Goal: Information Seeking & Learning: Check status

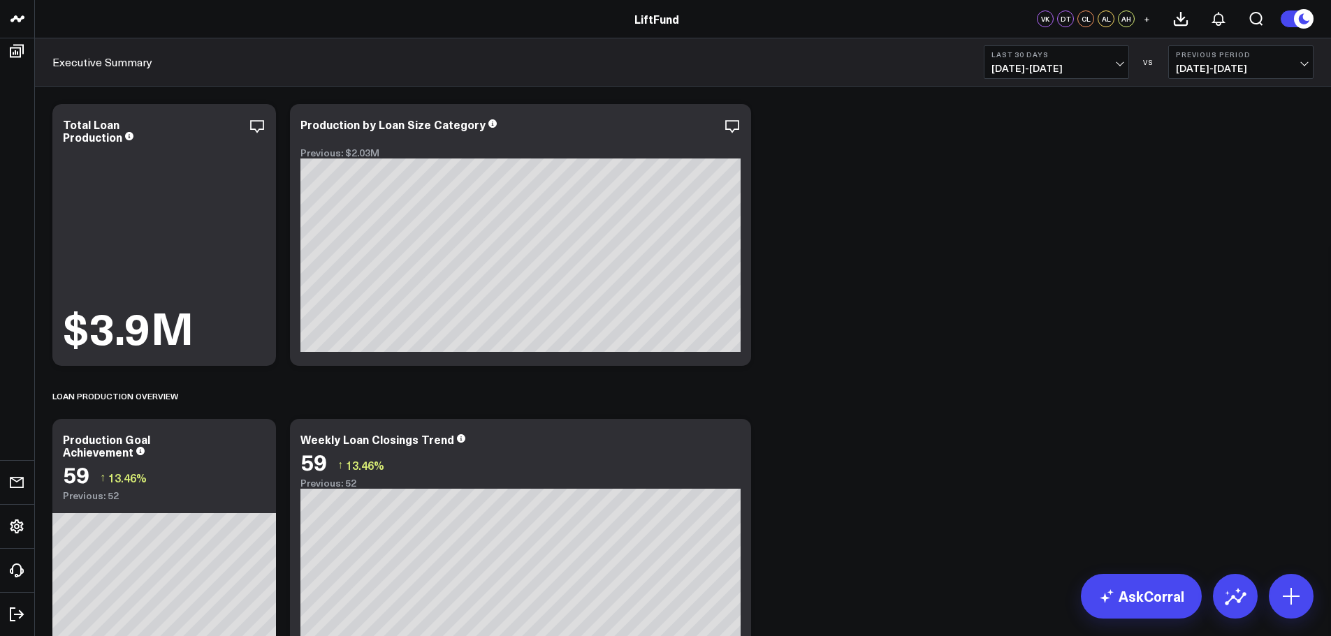
click at [1118, 66] on span "[DATE] - [DATE]" at bounding box center [1056, 68] width 130 height 11
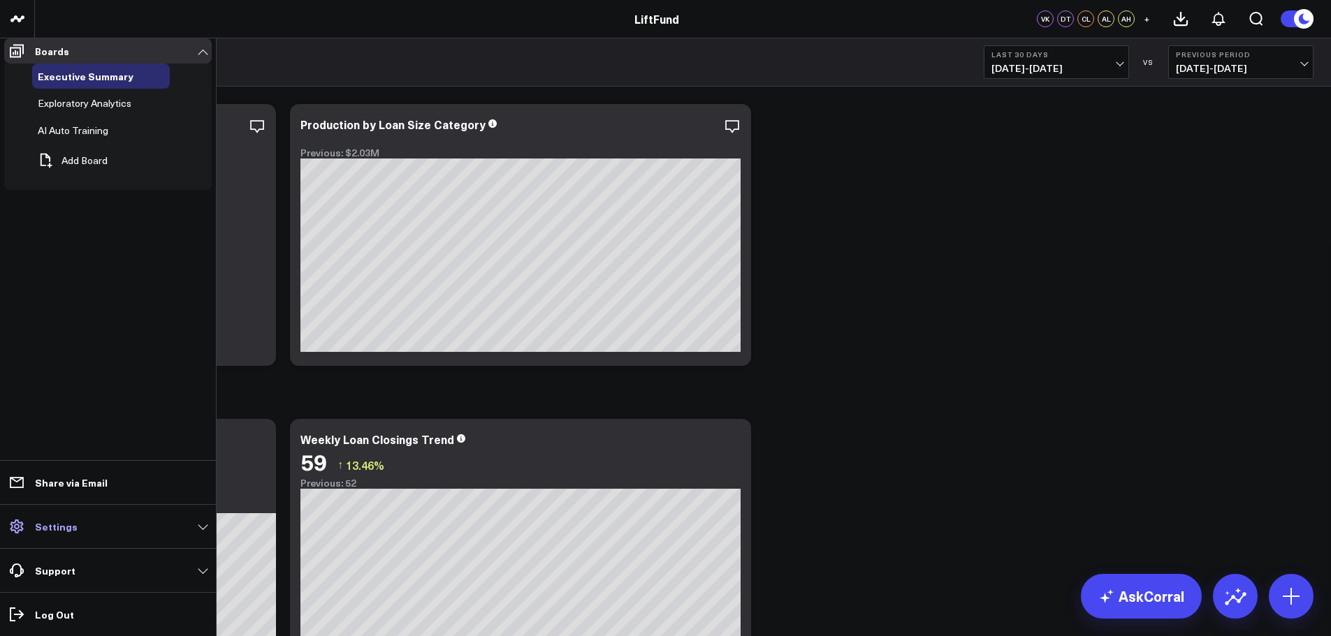
click at [43, 530] on p "Settings" at bounding box center [56, 526] width 43 height 11
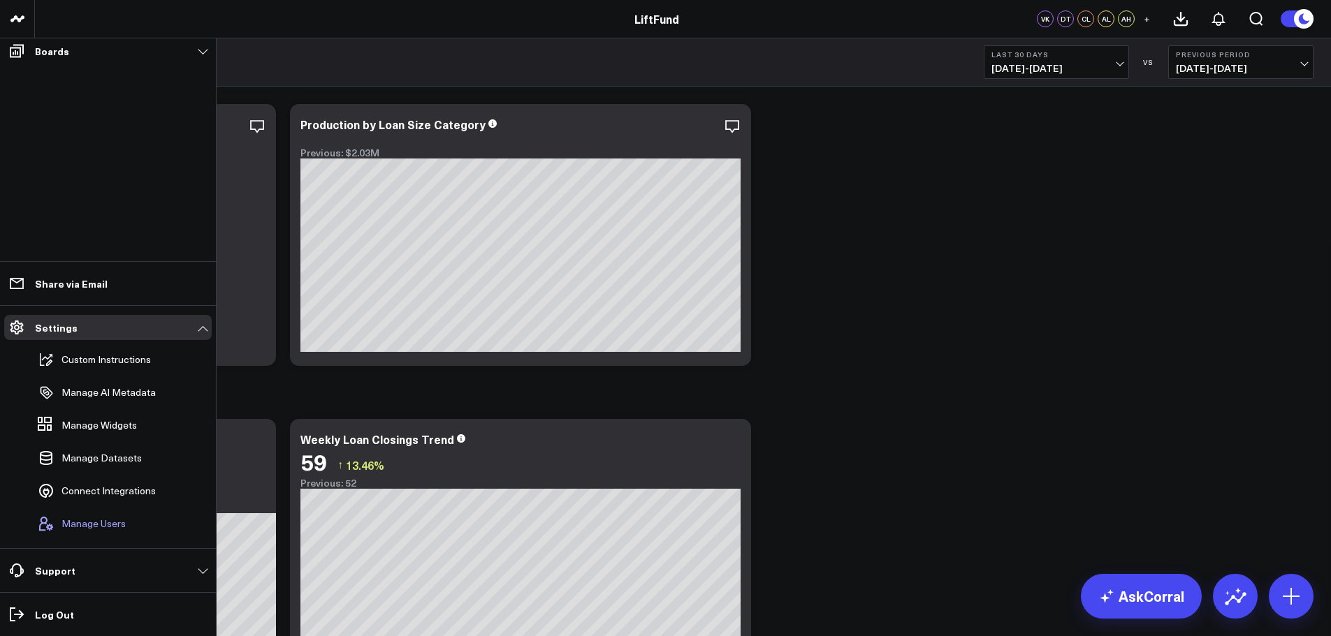
click at [115, 528] on span "Manage Users" at bounding box center [93, 523] width 64 height 11
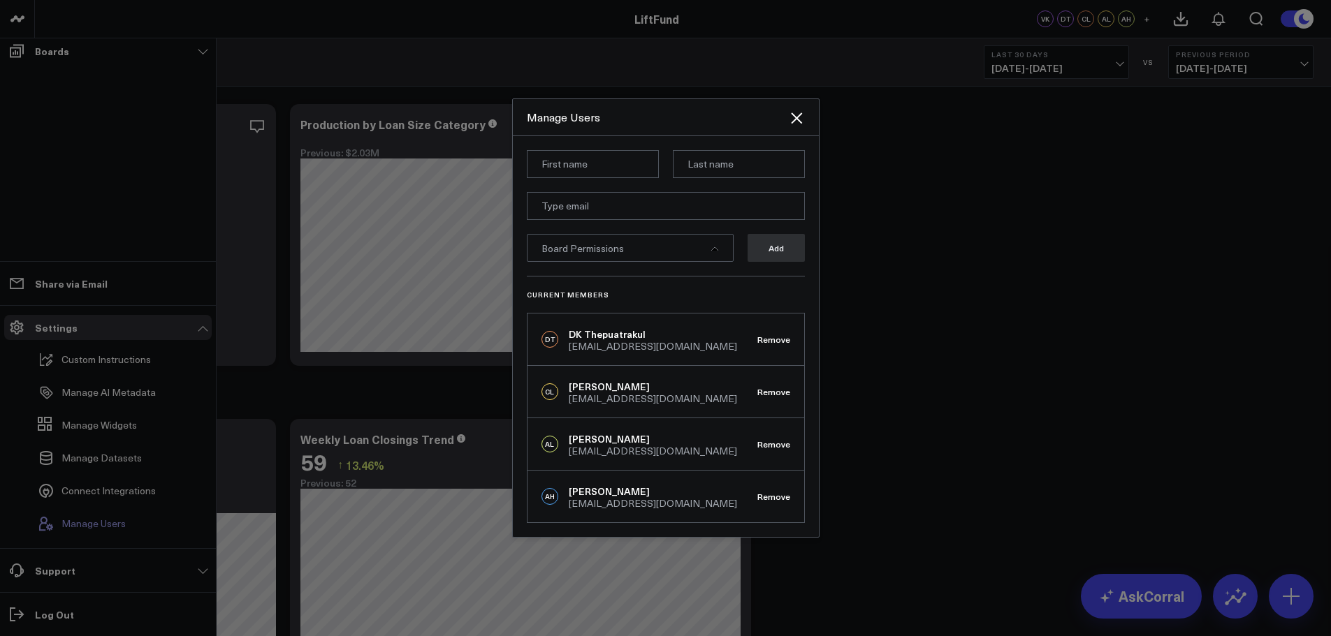
click at [115, 526] on span "Manage Users" at bounding box center [93, 523] width 64 height 11
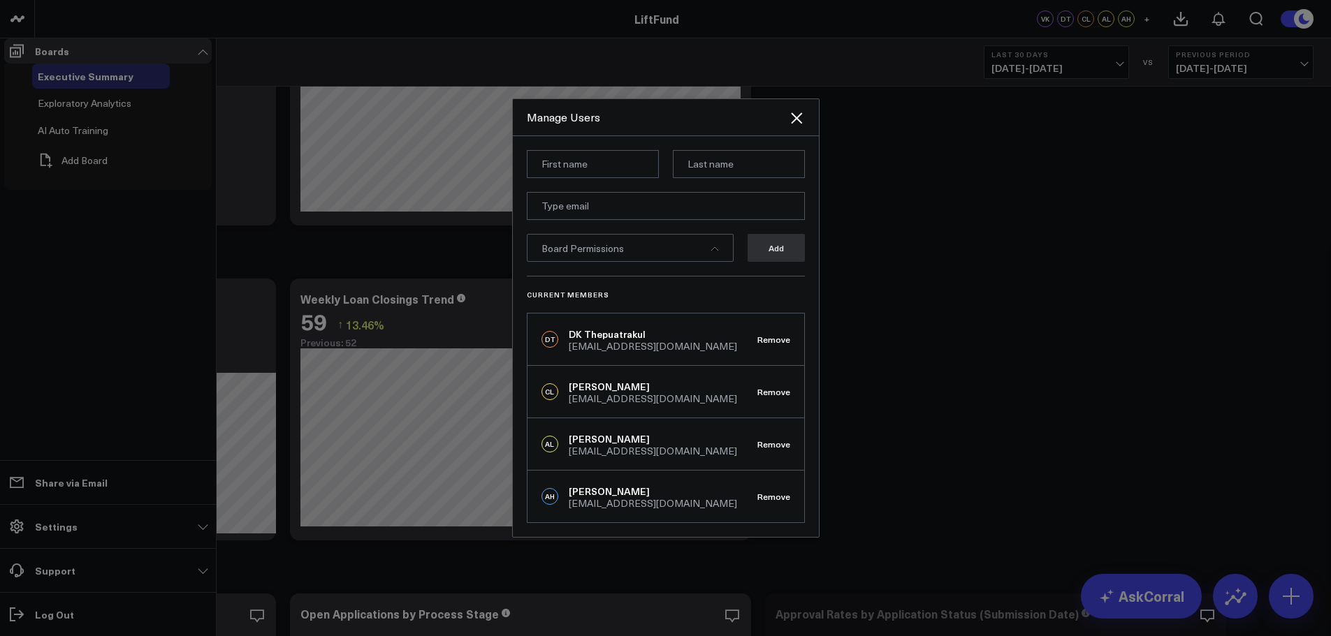
scroll to position [140, 0]
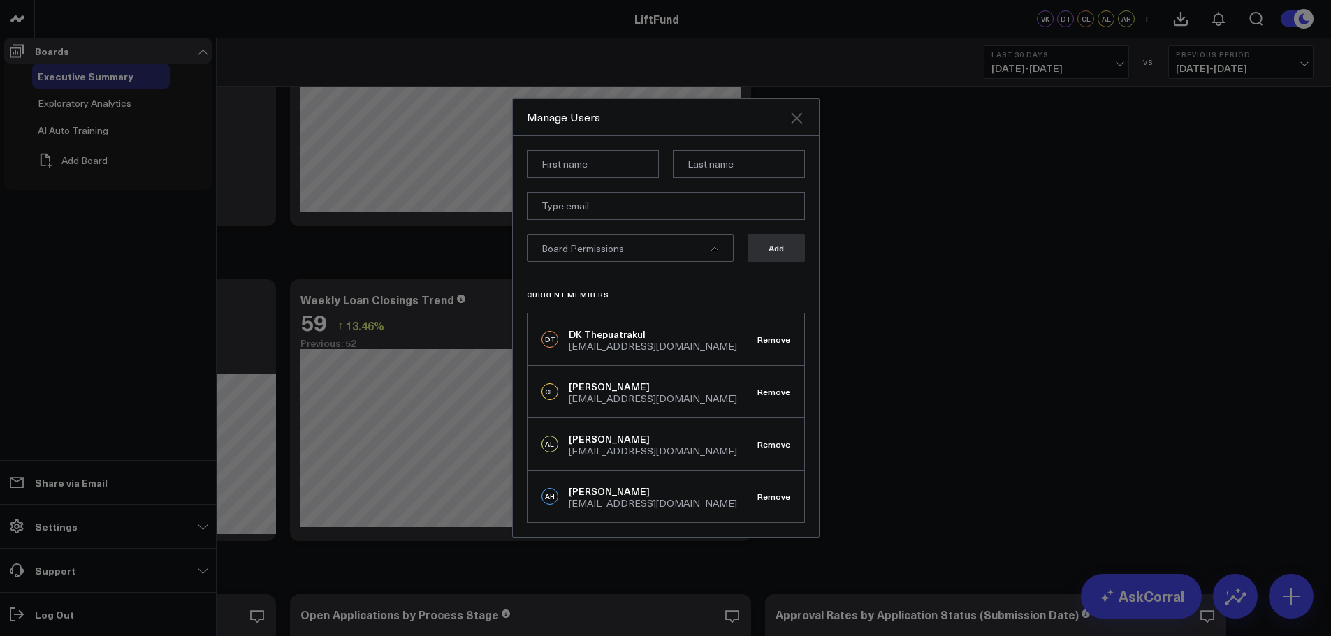
click at [804, 126] on icon at bounding box center [796, 118] width 17 height 17
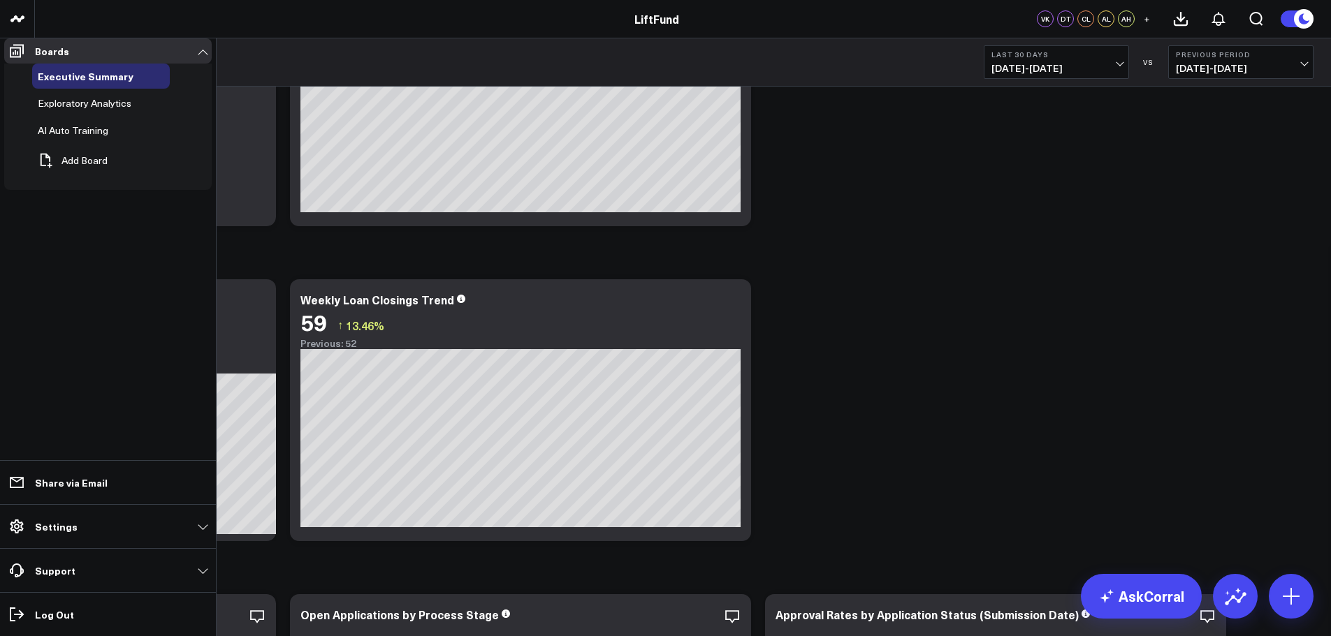
click at [1112, 64] on span "[DATE] - [DATE]" at bounding box center [1056, 68] width 130 height 11
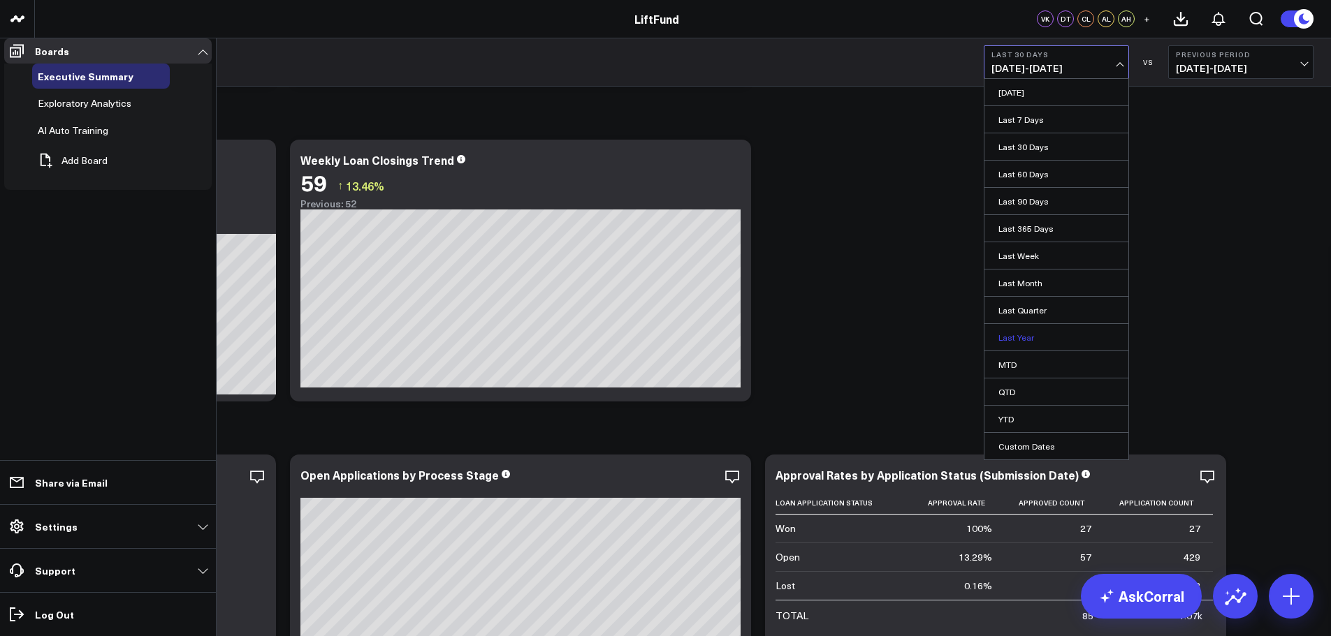
scroll to position [70, 0]
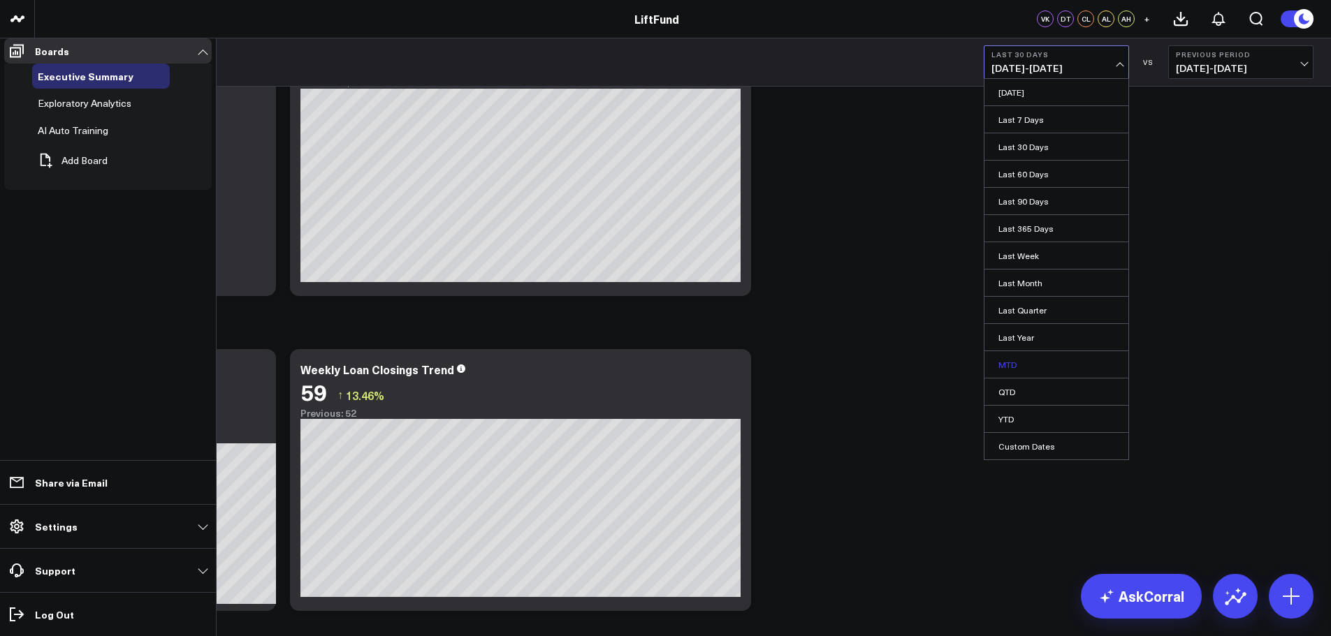
click at [1060, 365] on link "MTD" at bounding box center [1056, 364] width 144 height 27
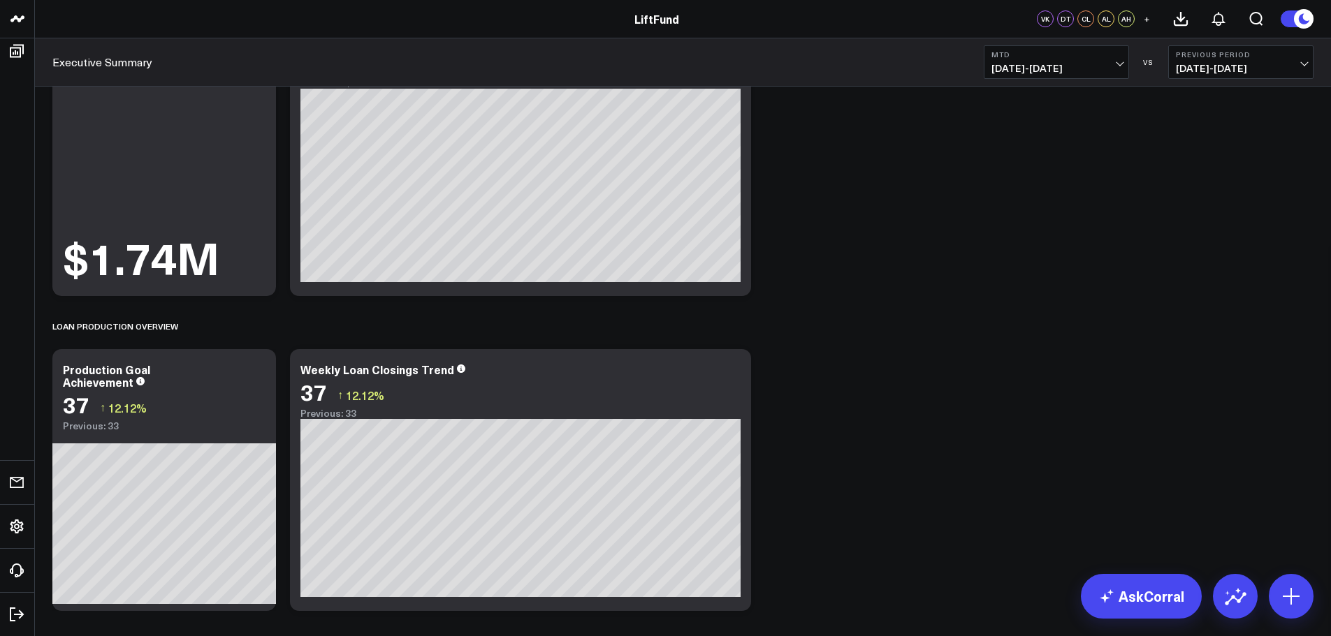
click at [1195, 66] on span "[DATE] - [DATE]" at bounding box center [1241, 68] width 130 height 11
click at [1214, 115] on link "MoM" at bounding box center [1241, 119] width 144 height 27
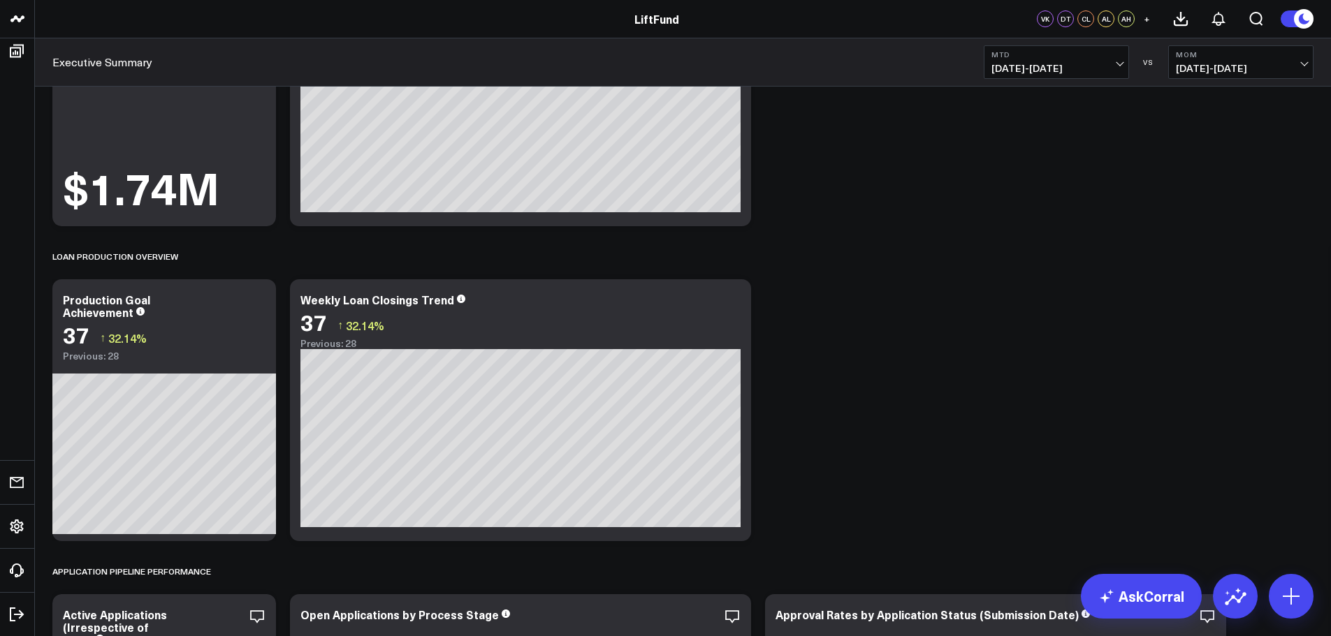
click at [1234, 64] on span "[DATE] - [DATE]" at bounding box center [1241, 68] width 130 height 11
click at [1241, 144] on link "YoY" at bounding box center [1241, 146] width 144 height 27
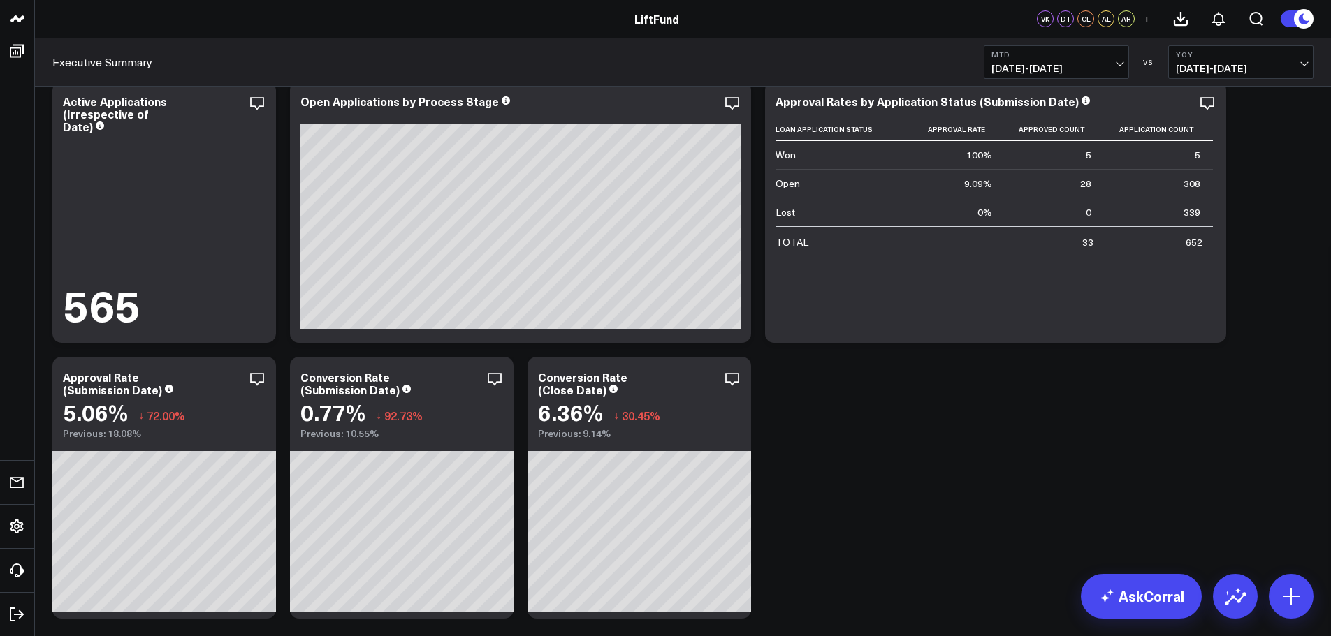
scroll to position [629, 0]
